Goal: Check status: Check status

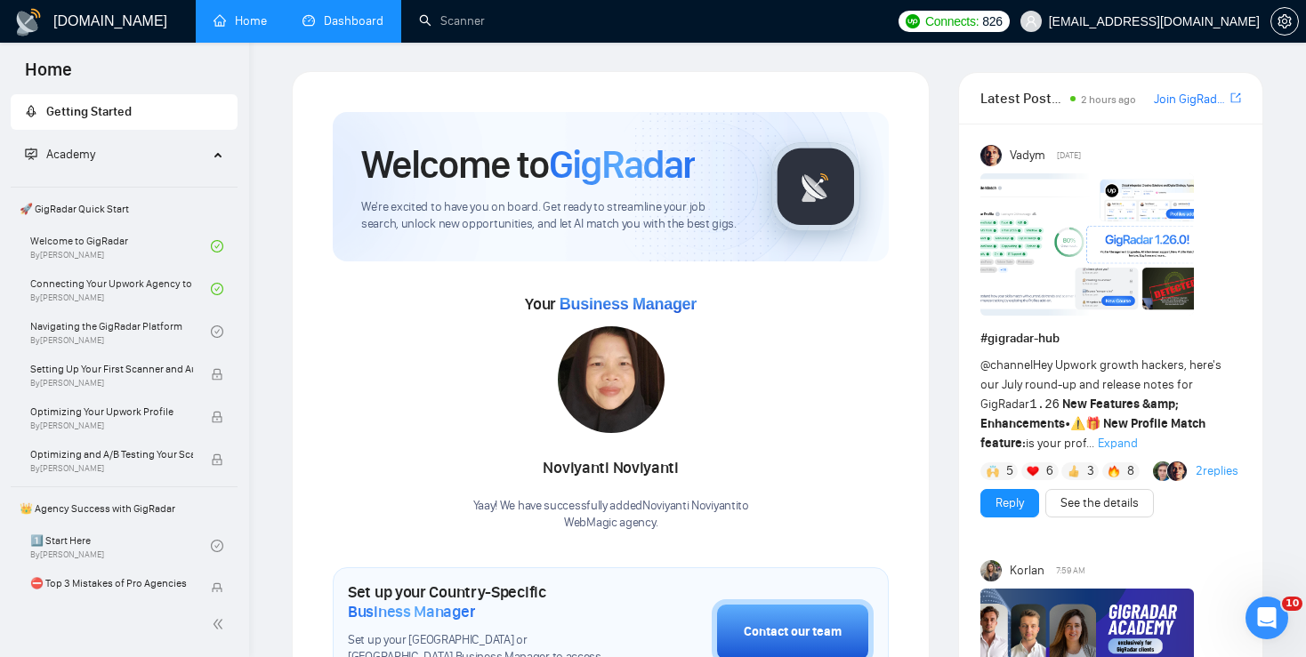
click at [346, 22] on link "Dashboard" at bounding box center [342, 20] width 81 height 15
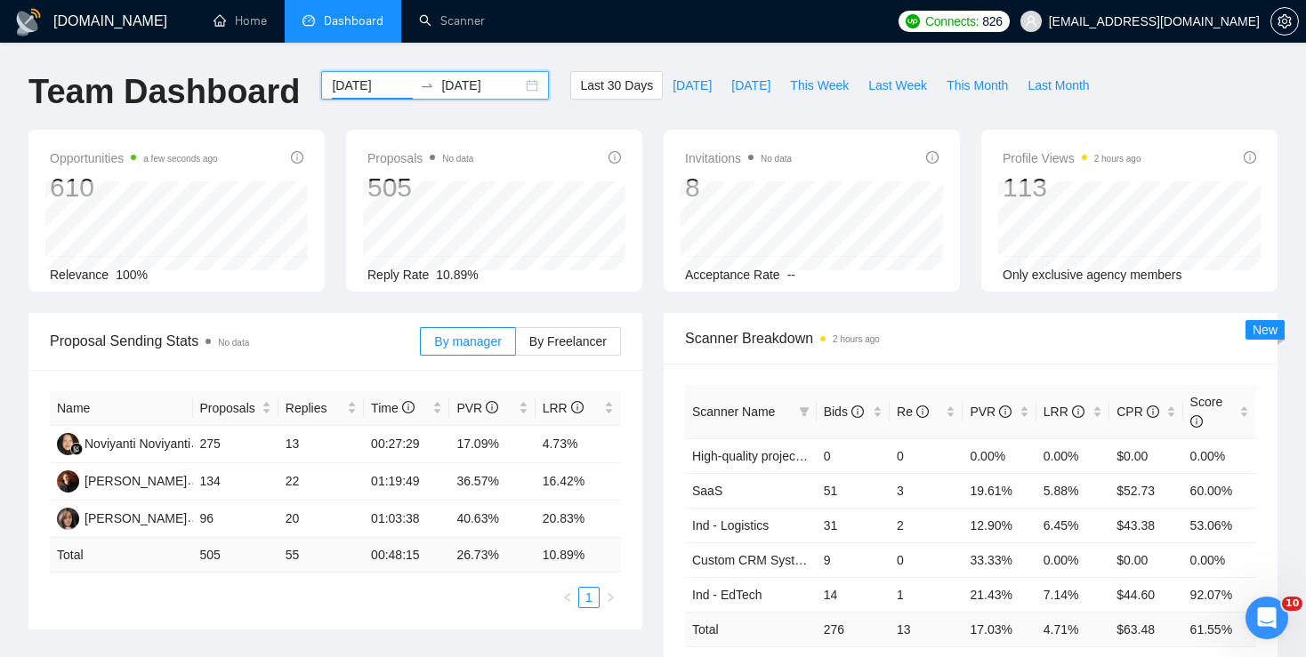
click at [356, 92] on input "[DATE]" at bounding box center [372, 86] width 81 height 20
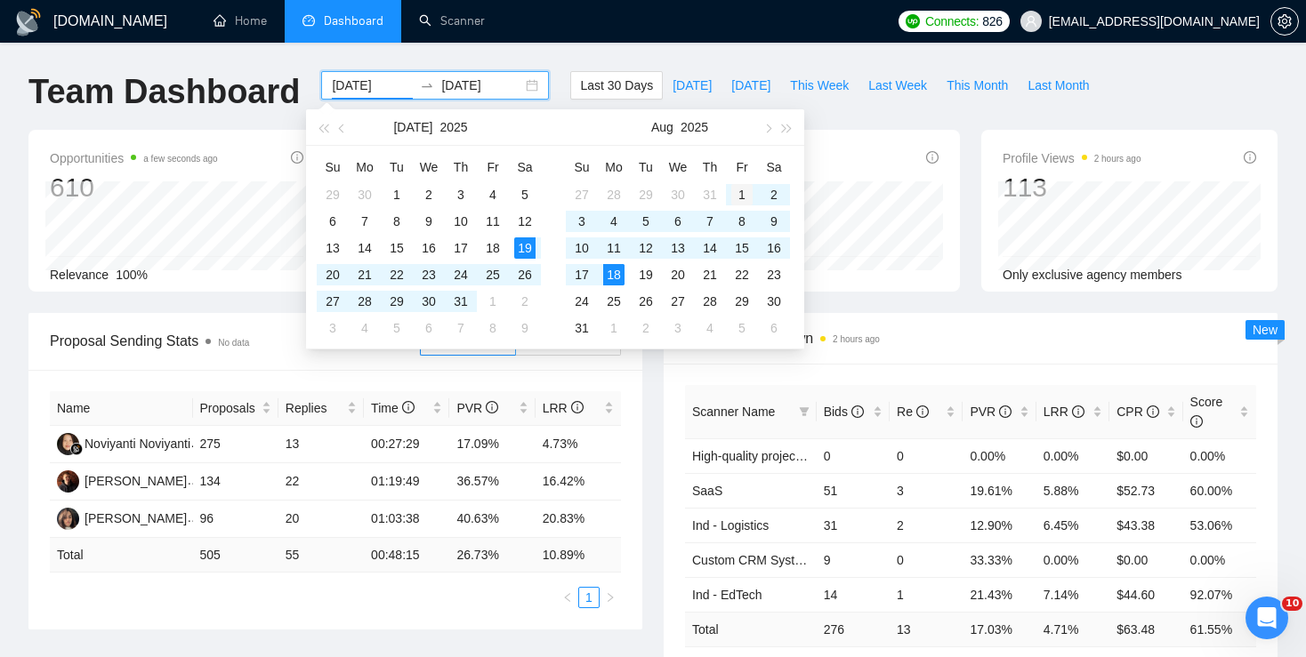
type input "[DATE]"
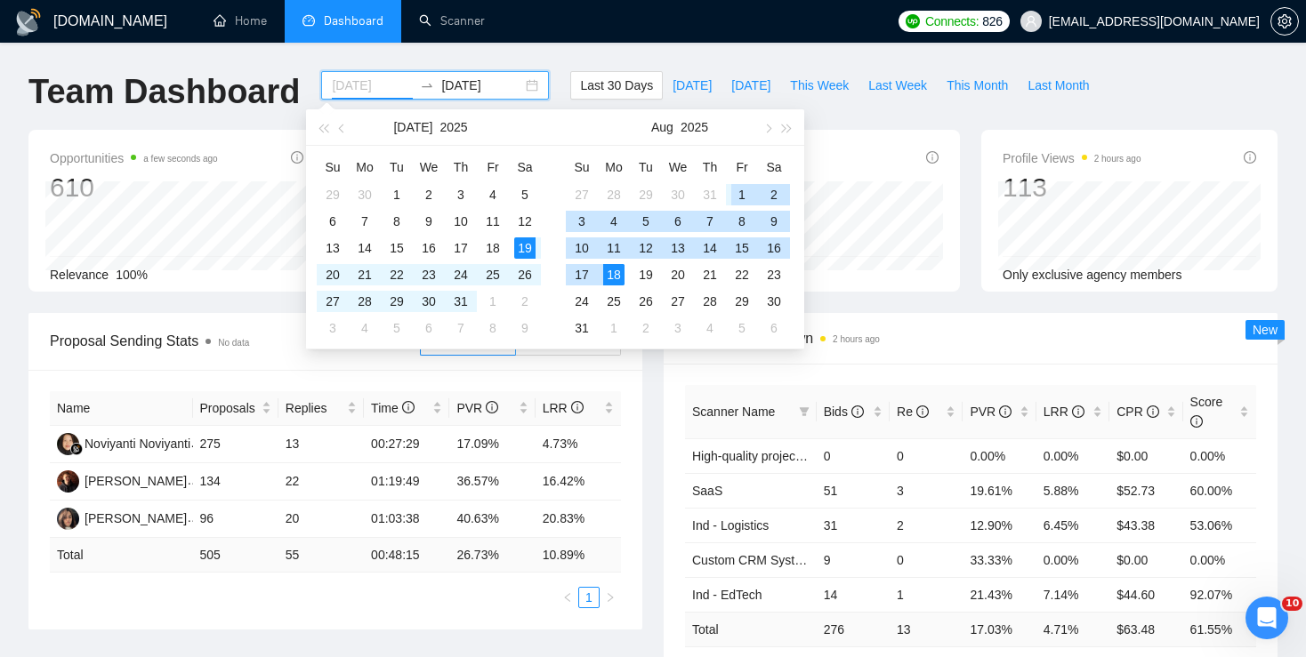
click at [743, 196] on div "1" at bounding box center [741, 194] width 21 height 21
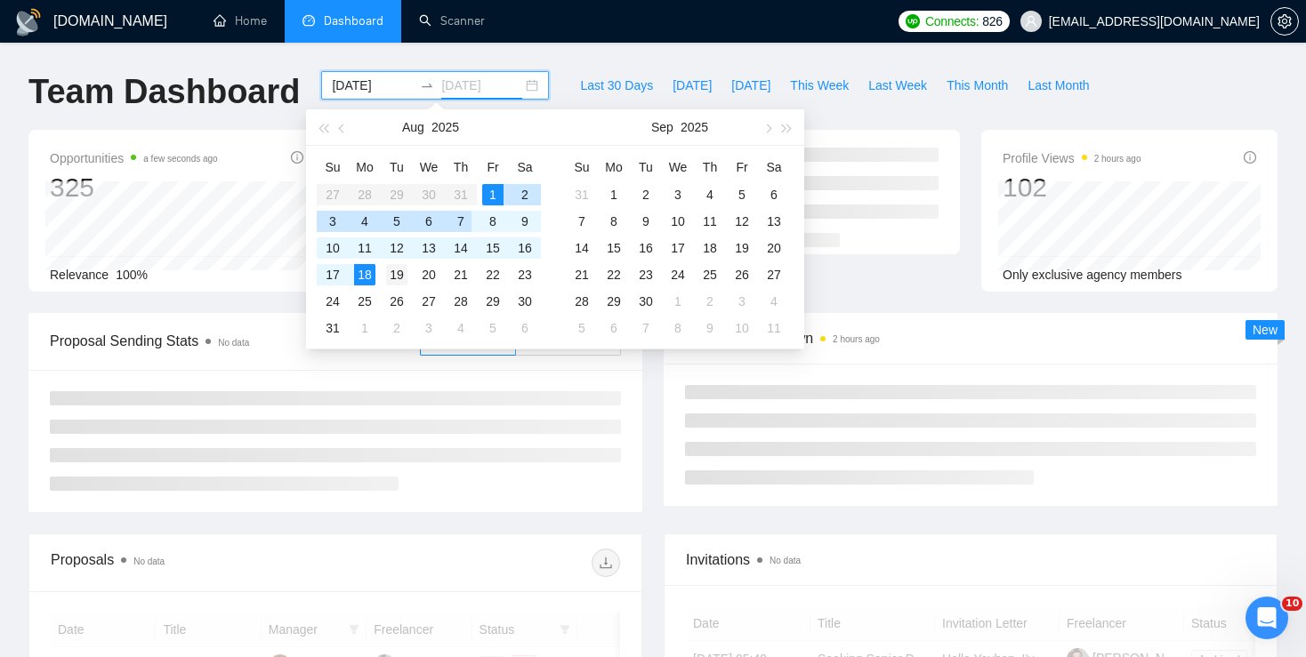
click at [392, 278] on div "19" at bounding box center [396, 274] width 21 height 21
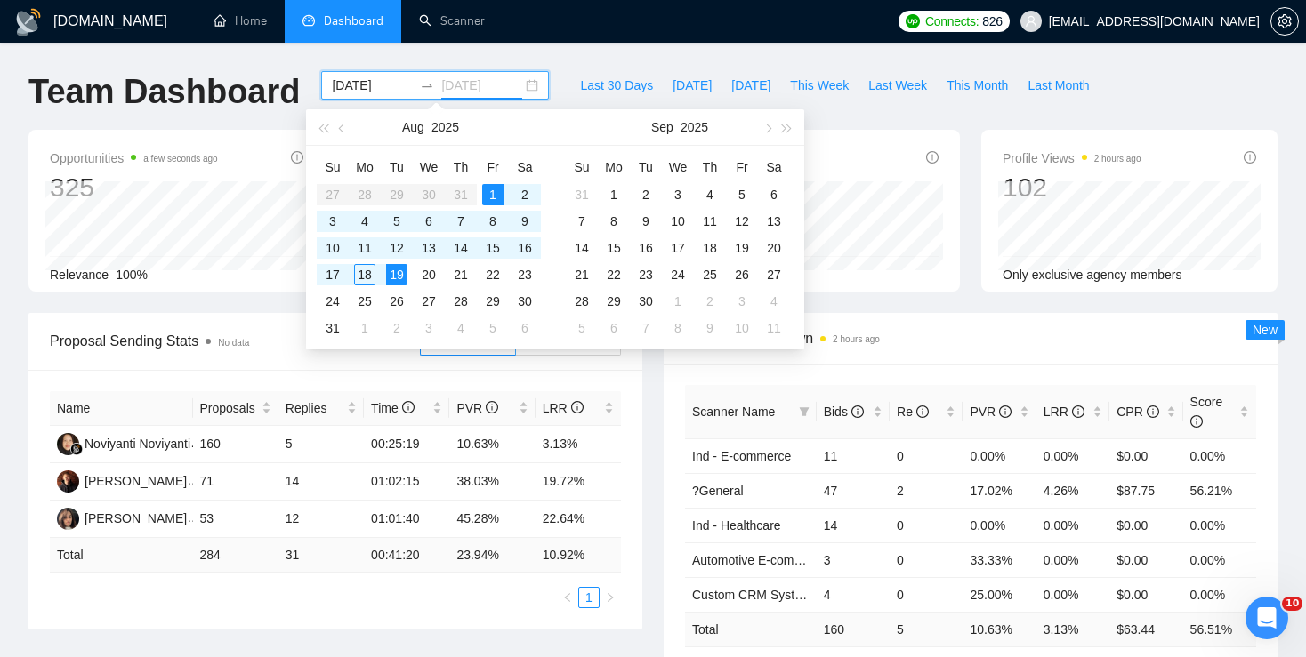
type input "[DATE]"
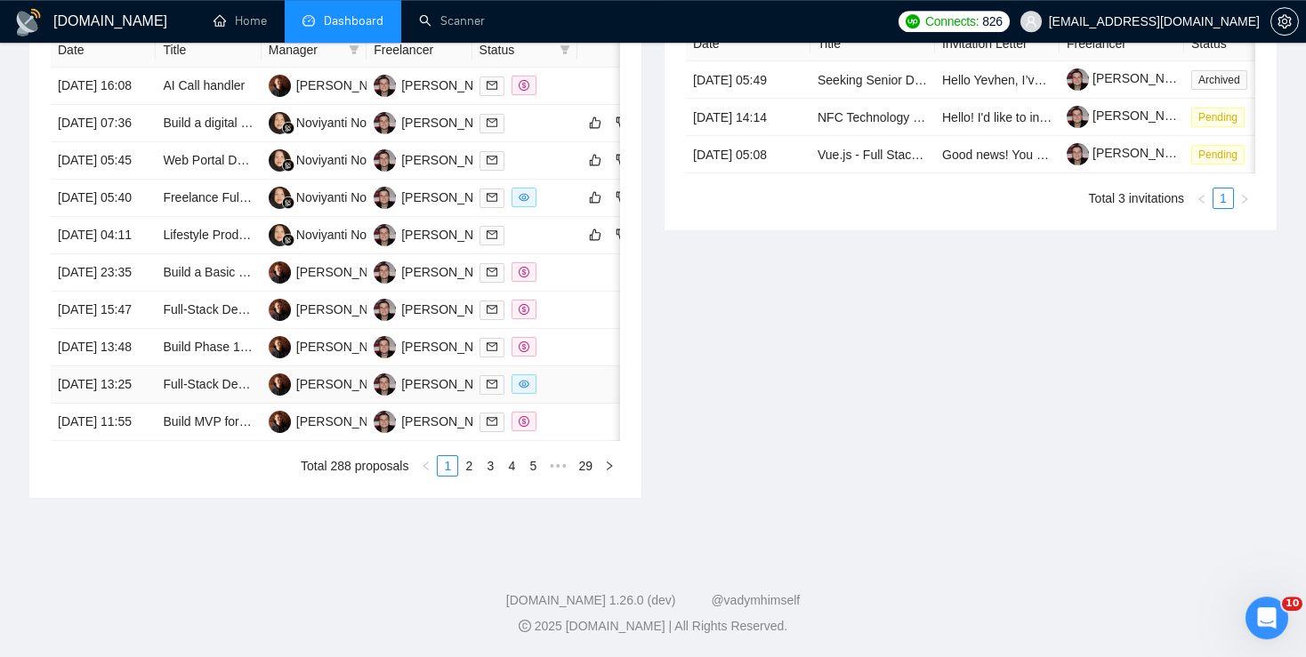
scroll to position [923, 0]
click at [475, 476] on link "2" at bounding box center [469, 466] width 20 height 20
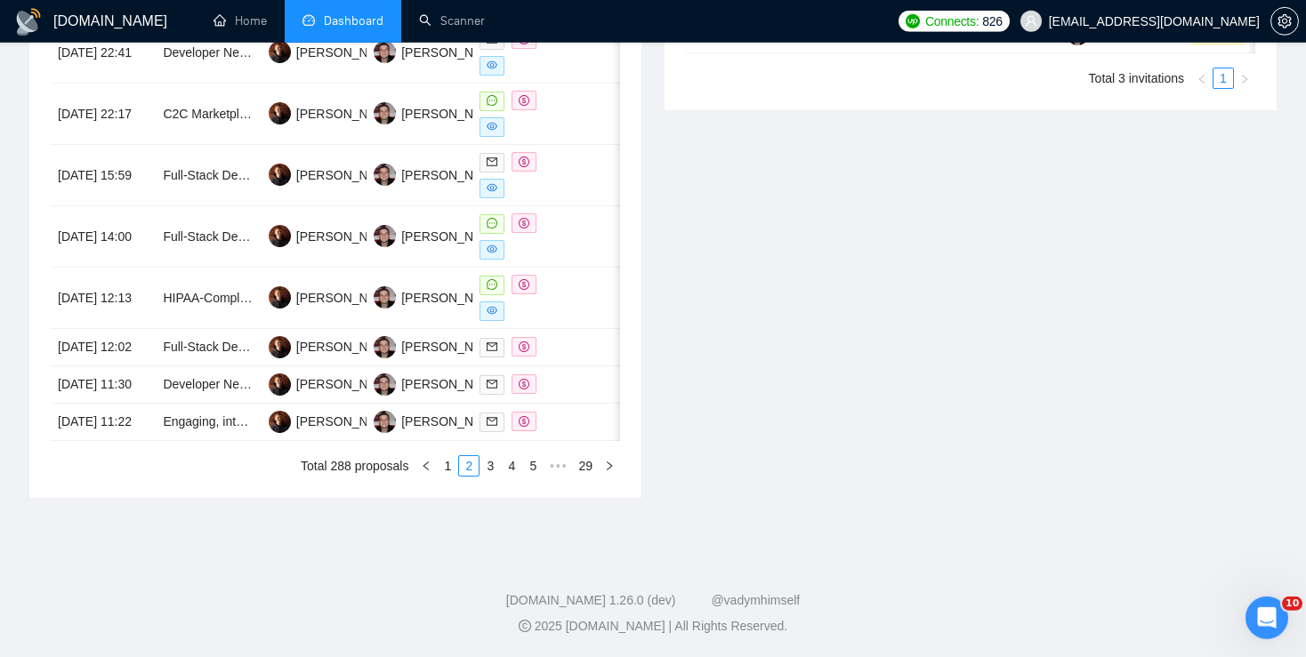
scroll to position [986, 0]
click at [444, 472] on link "1" at bounding box center [448, 466] width 20 height 20
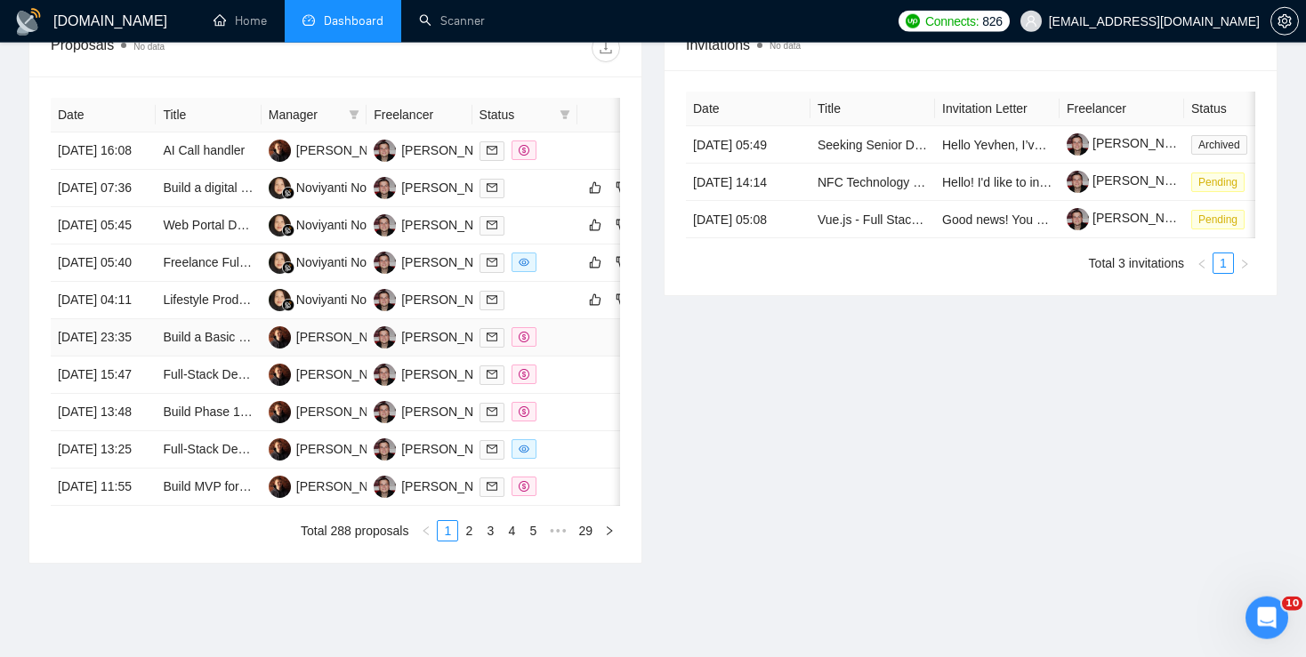
scroll to position [705, 0]
